Goal: Navigation & Orientation: Find specific page/section

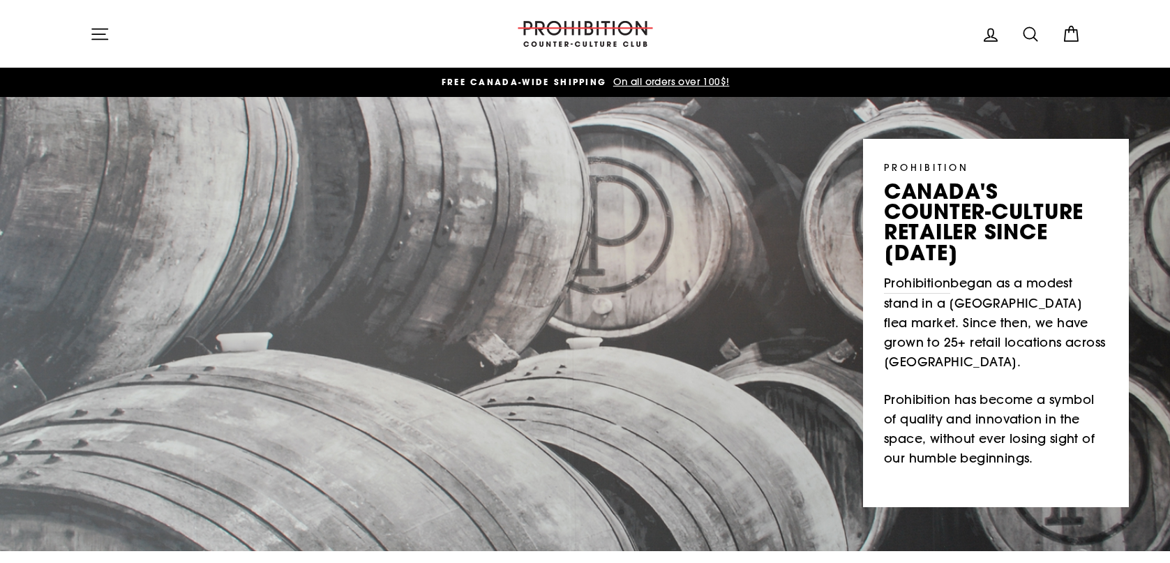
click at [98, 33] on icon "button" at bounding box center [100, 34] width 20 height 20
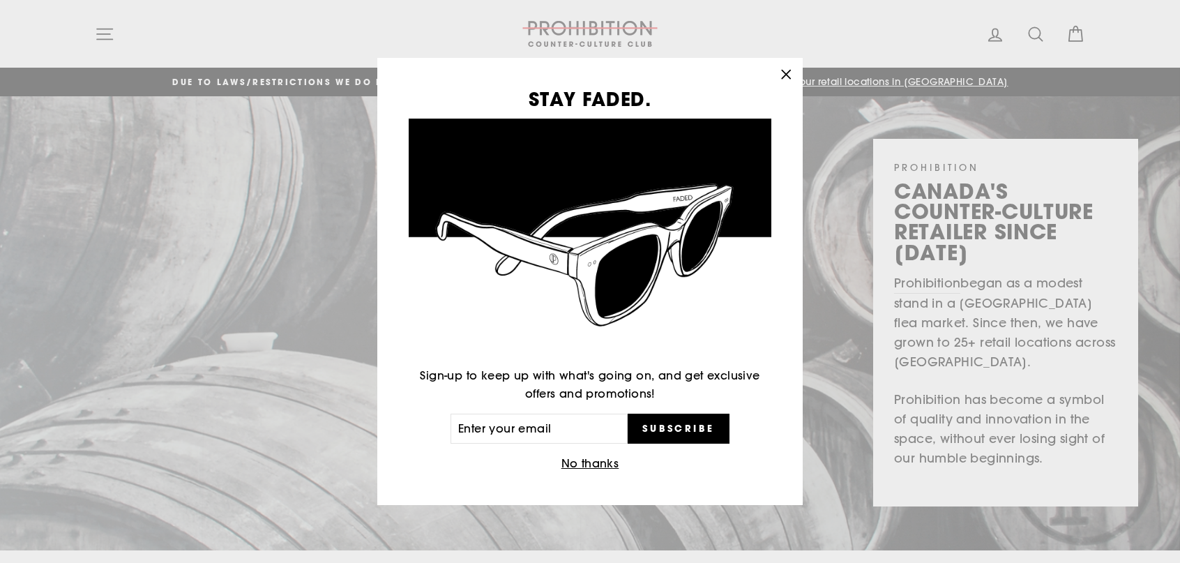
click at [96, 28] on div "STAY FADED. Sign-up to keep up with what's going on, and get exclusive offers a…" at bounding box center [590, 281] width 1180 height 563
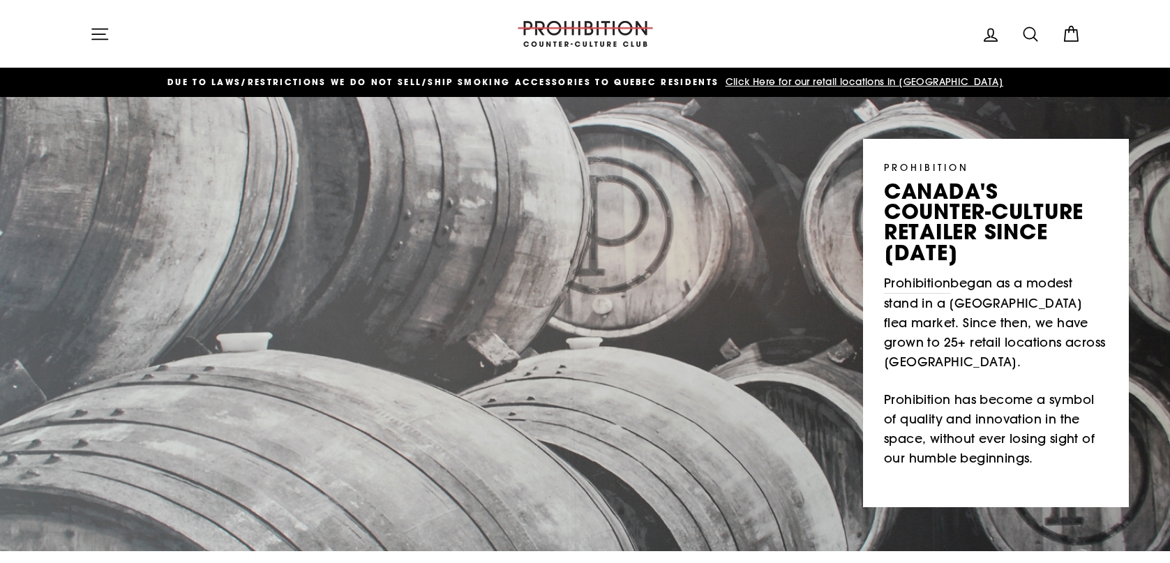
click at [104, 31] on icon "button" at bounding box center [100, 34] width 20 height 20
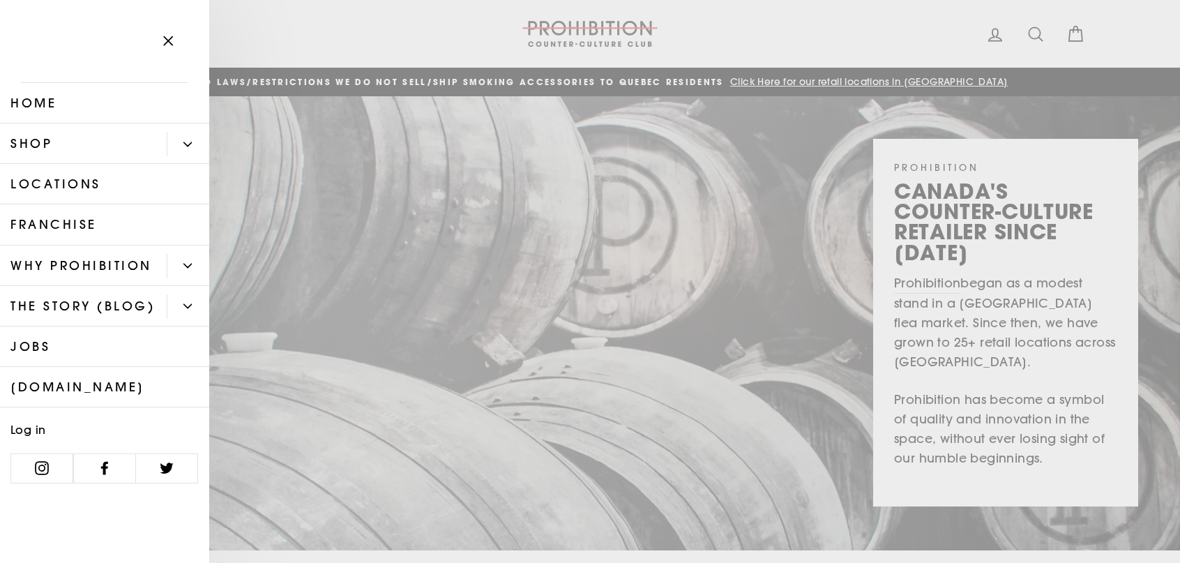
click at [63, 187] on link "Locations" at bounding box center [104, 184] width 209 height 40
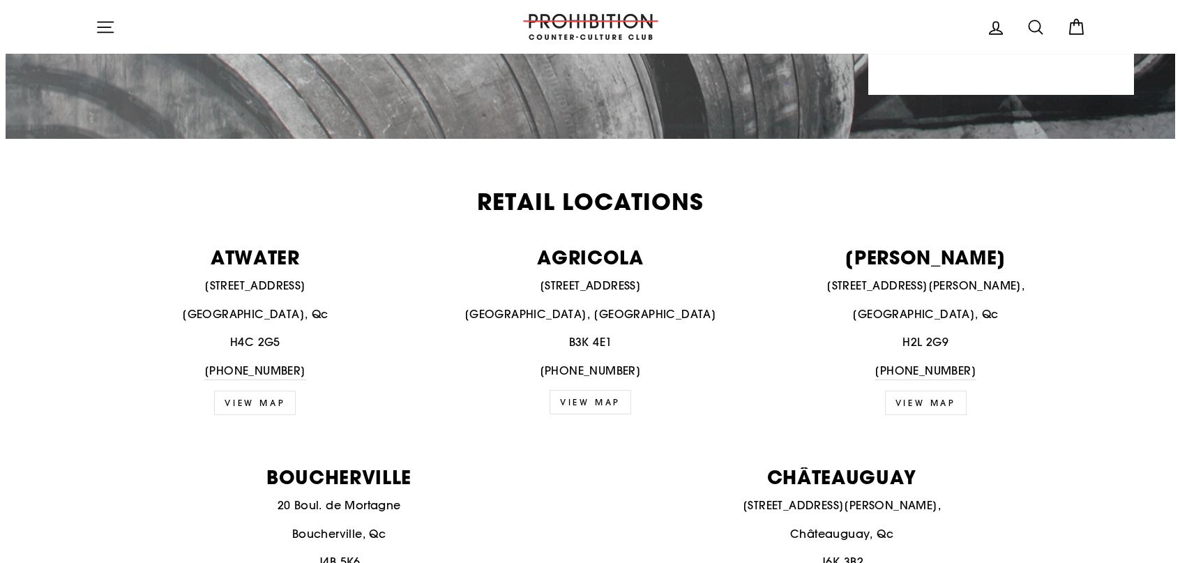
scroll to position [209, 0]
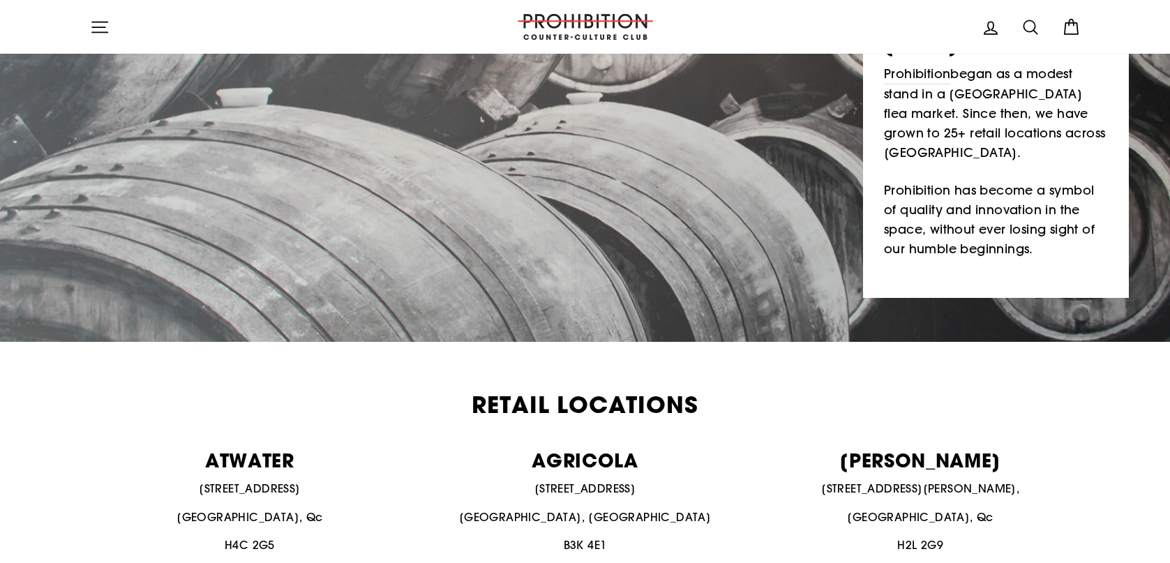
click at [95, 30] on icon "button" at bounding box center [100, 27] width 20 height 20
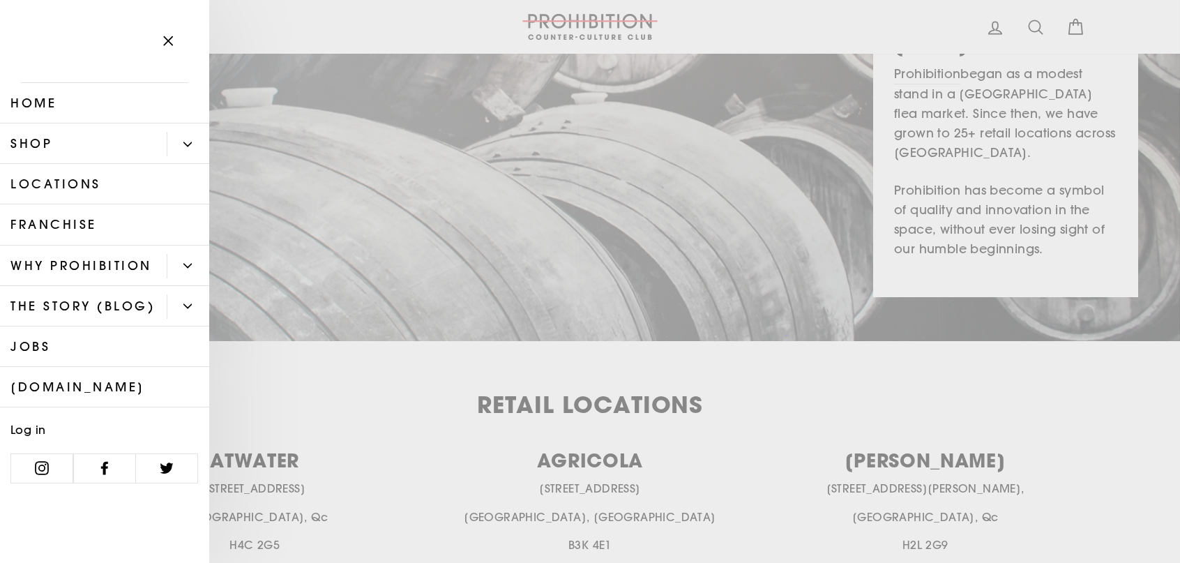
click at [82, 153] on link "Shop" at bounding box center [83, 143] width 167 height 40
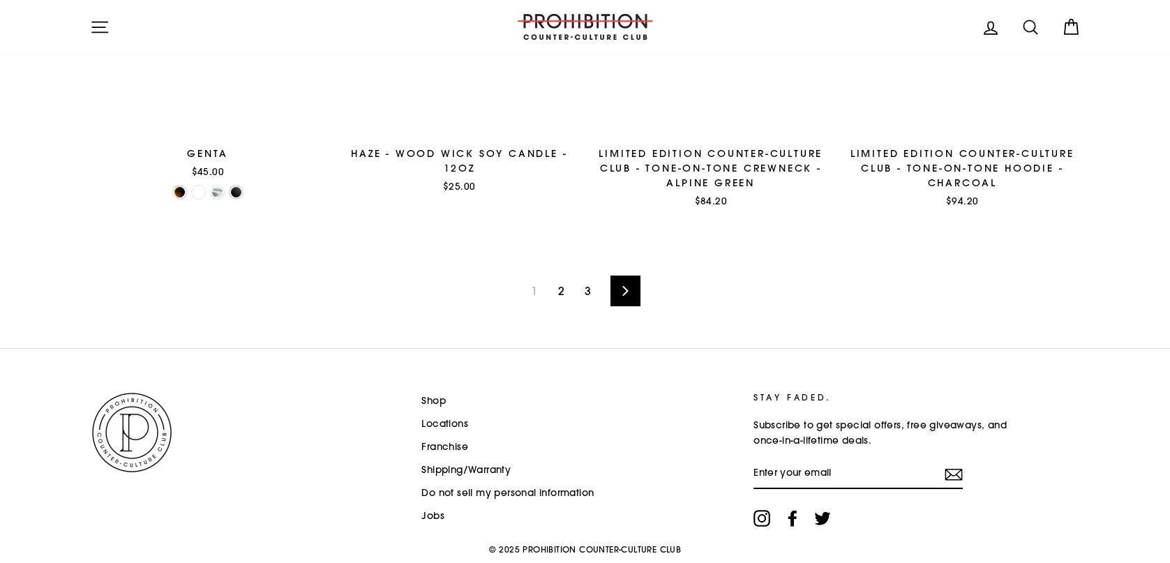
scroll to position [2312, 0]
